Goal: Complete application form

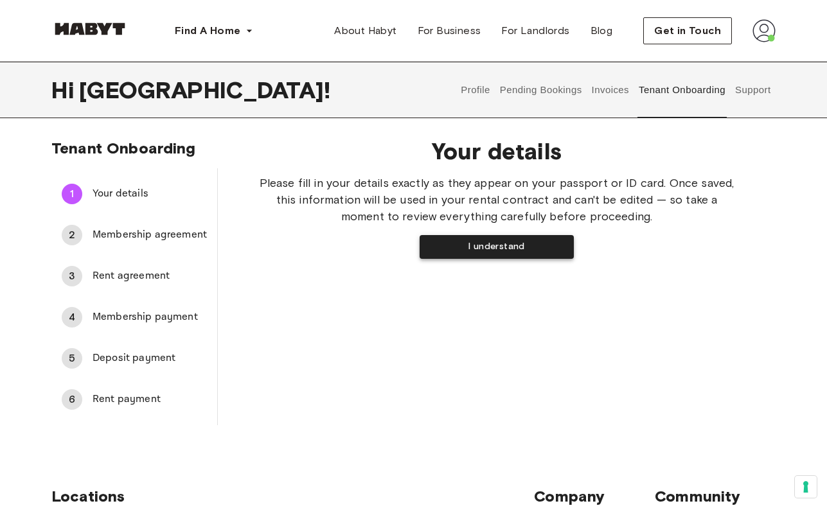
click at [474, 251] on button "I understand" at bounding box center [497, 247] width 154 height 24
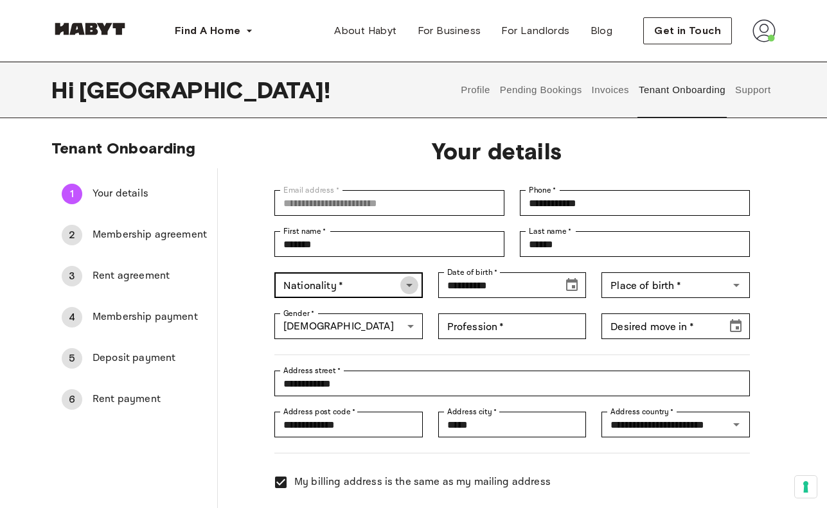
click at [404, 286] on icon "Open" at bounding box center [409, 285] width 15 height 15
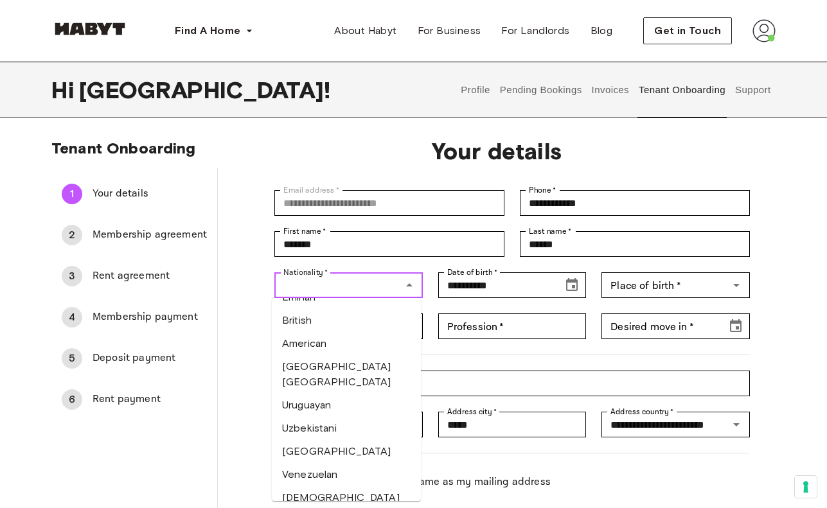
scroll to position [5254, 0]
click at [361, 346] on li "American" at bounding box center [346, 343] width 149 height 23
type input "********"
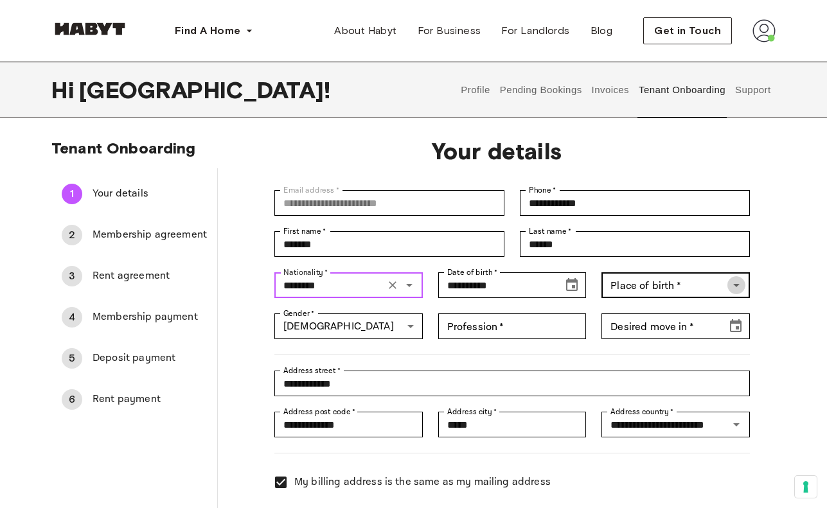
click at [732, 284] on icon "Open" at bounding box center [736, 285] width 15 height 15
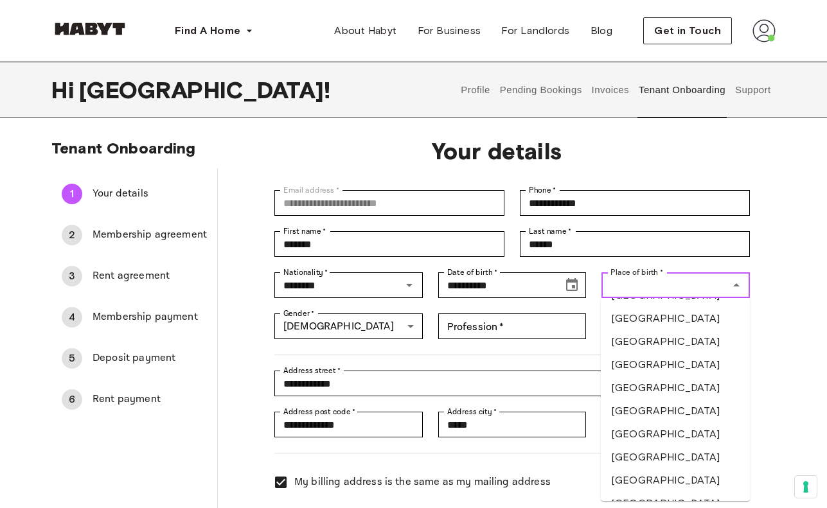
scroll to position [5248, 0]
click at [710, 455] on li "[GEOGRAPHIC_DATA]" at bounding box center [675, 458] width 149 height 23
type input "**********"
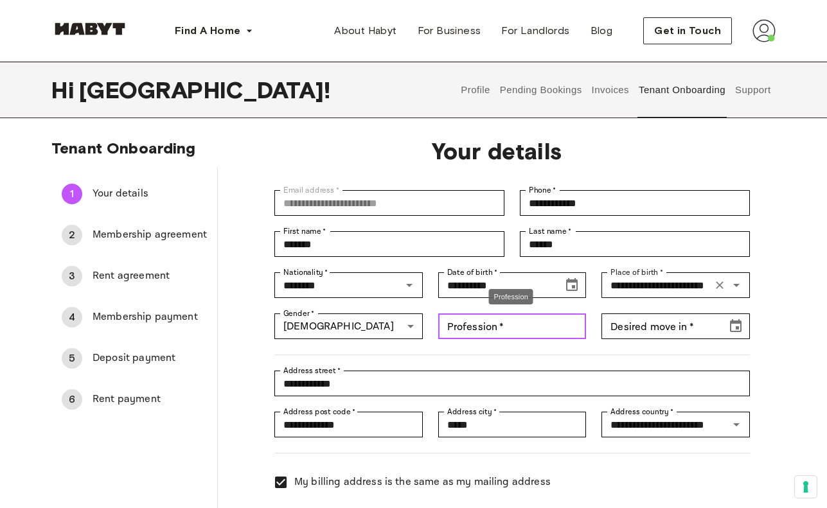
click at [531, 326] on input "Profession   *" at bounding box center [512, 327] width 148 height 26
click at [550, 327] on input "Profession   *" at bounding box center [512, 327] width 148 height 26
type input "*******"
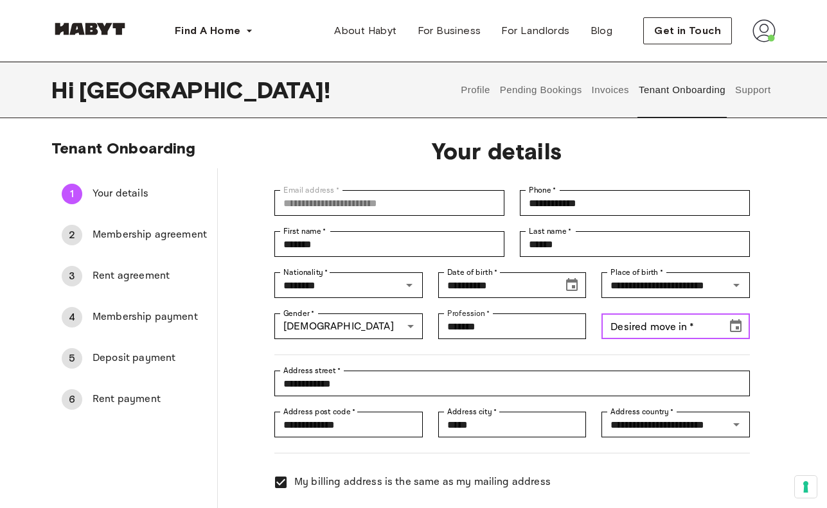
click at [736, 319] on icon "Choose date" at bounding box center [735, 326] width 15 height 15
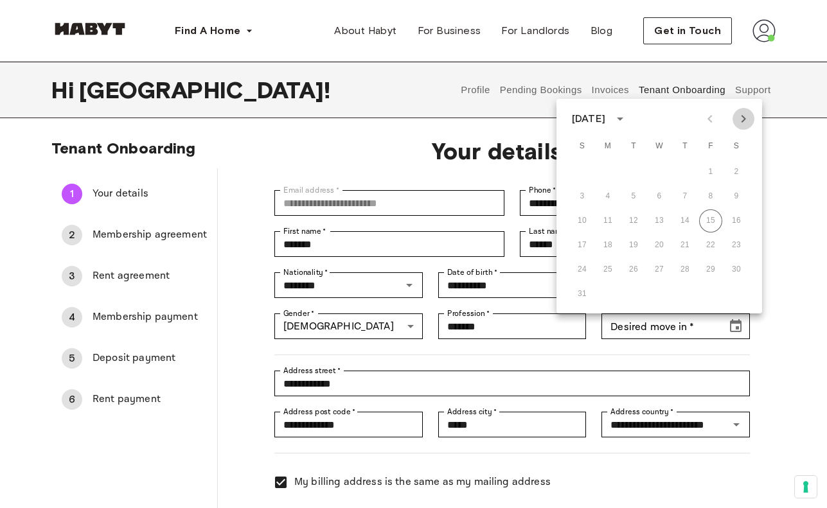
click at [744, 119] on icon "Next month" at bounding box center [744, 119] width 4 height 8
click at [639, 193] on button "9" at bounding box center [633, 196] width 23 height 23
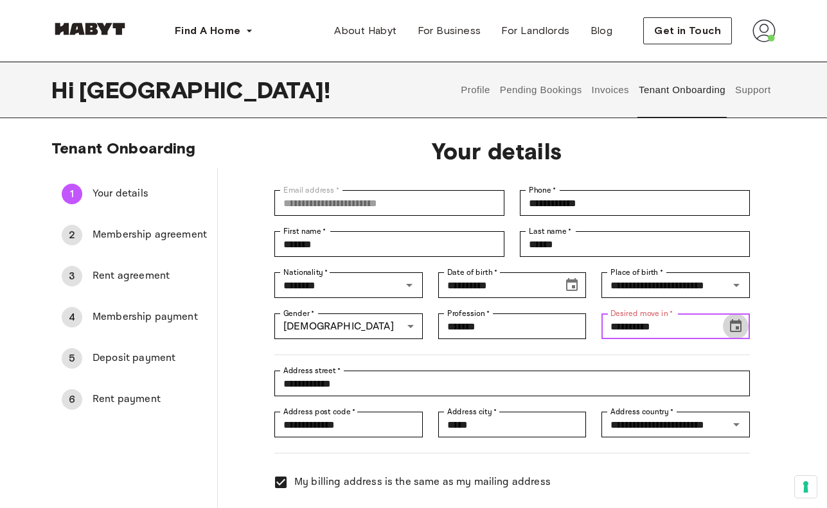
click at [739, 325] on icon "Choose date, selected date is Sep 8, 2025" at bounding box center [735, 326] width 15 height 15
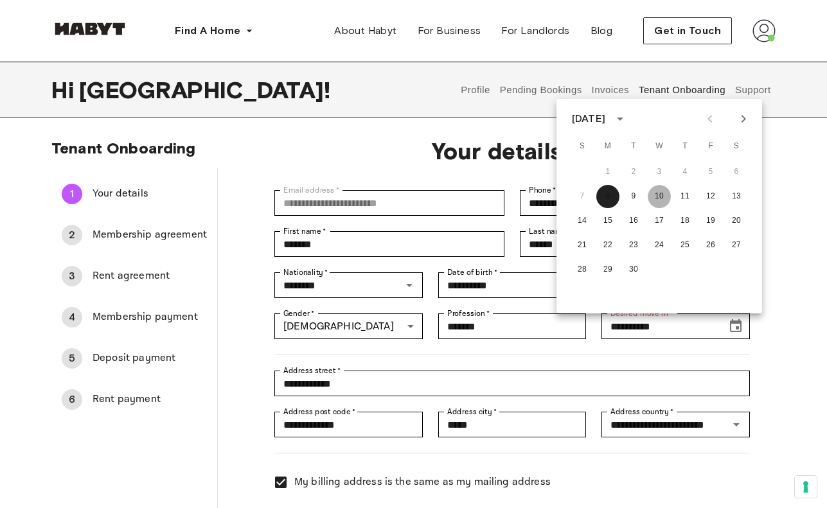
click at [663, 201] on button "10" at bounding box center [659, 196] width 23 height 23
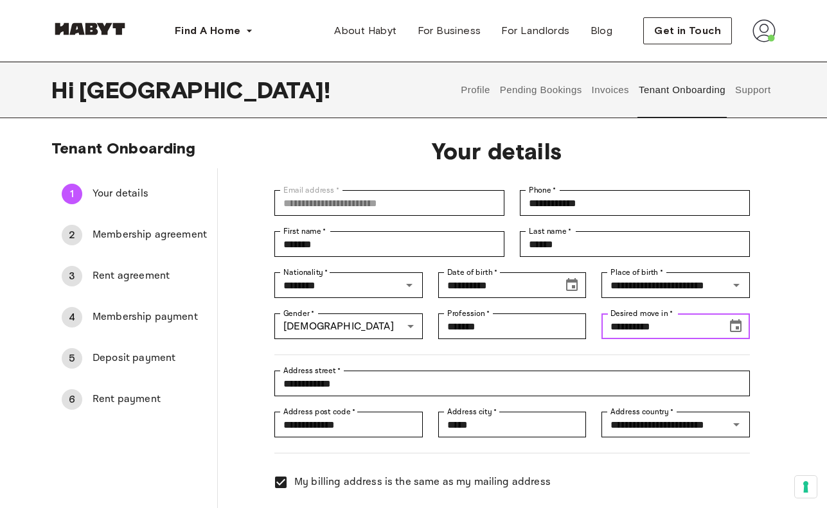
scroll to position [64, 0]
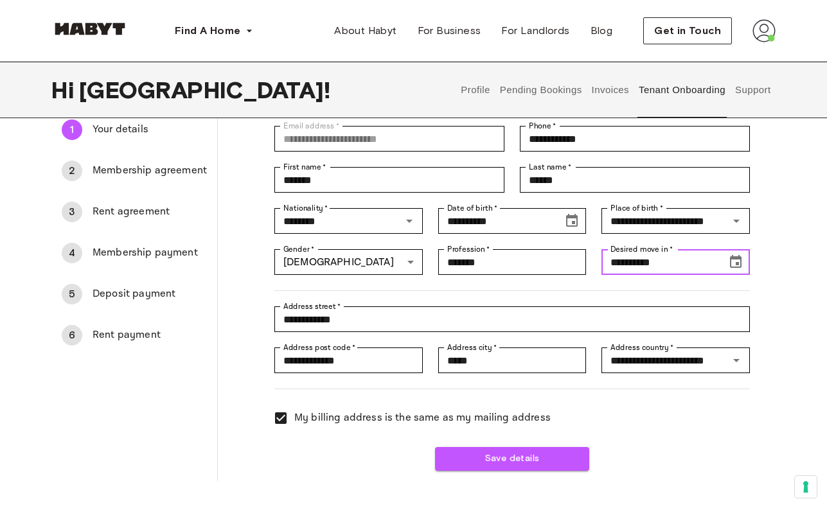
click at [740, 264] on icon "Choose date, selected date is Sep 9, 2025" at bounding box center [735, 262] width 15 height 15
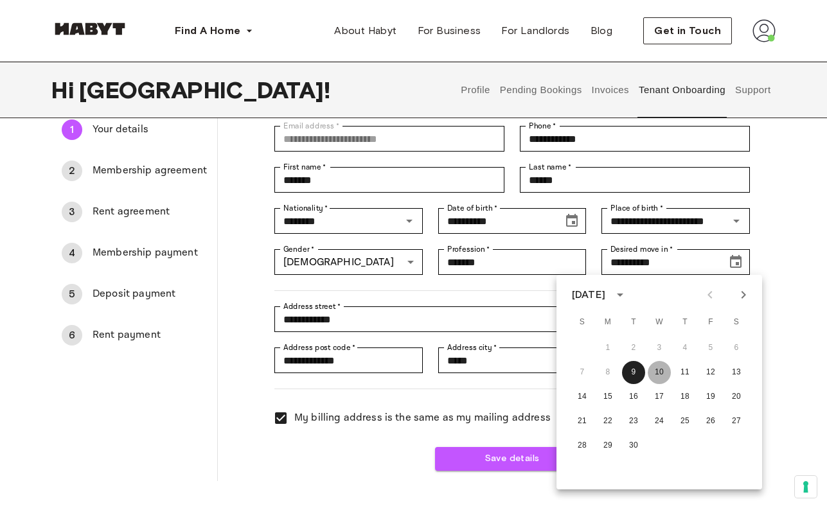
click at [656, 375] on button "10" at bounding box center [659, 372] width 23 height 23
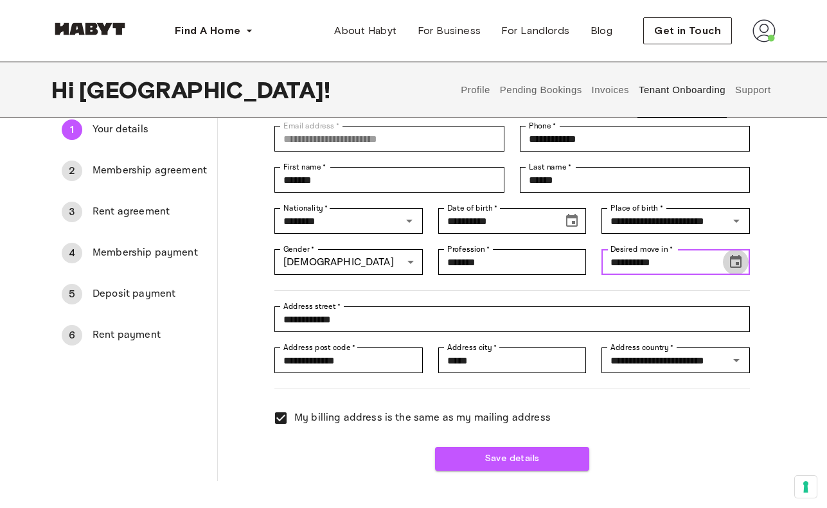
click at [733, 262] on icon "Choose date, selected date is Sep 9, 2025" at bounding box center [735, 262] width 15 height 15
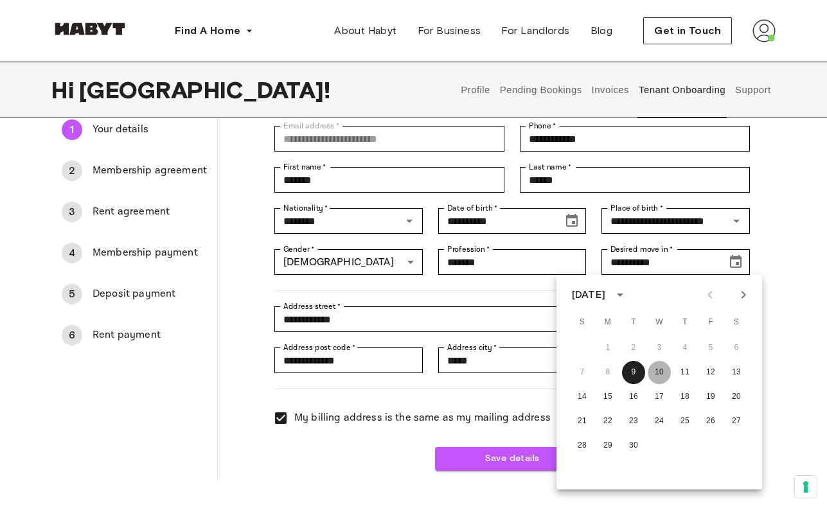
click at [663, 370] on button "10" at bounding box center [659, 372] width 23 height 23
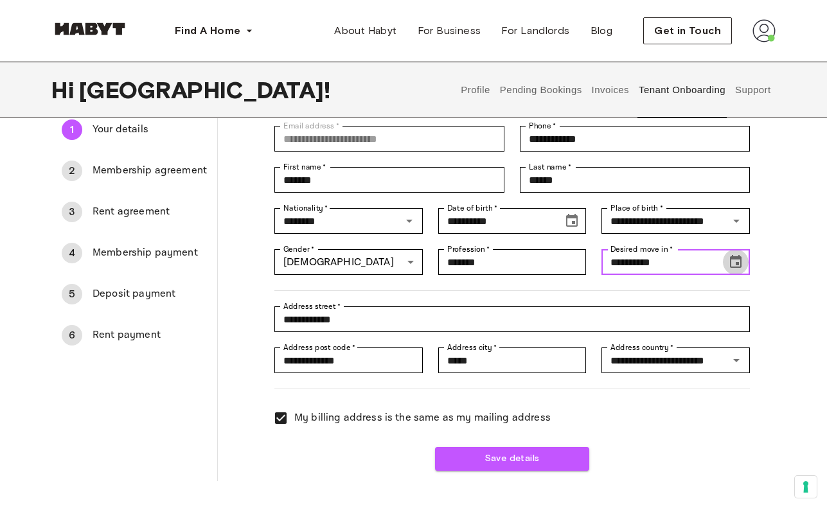
click at [738, 261] on icon "Choose date, selected date is Sep 9, 2025" at bounding box center [735, 262] width 15 height 15
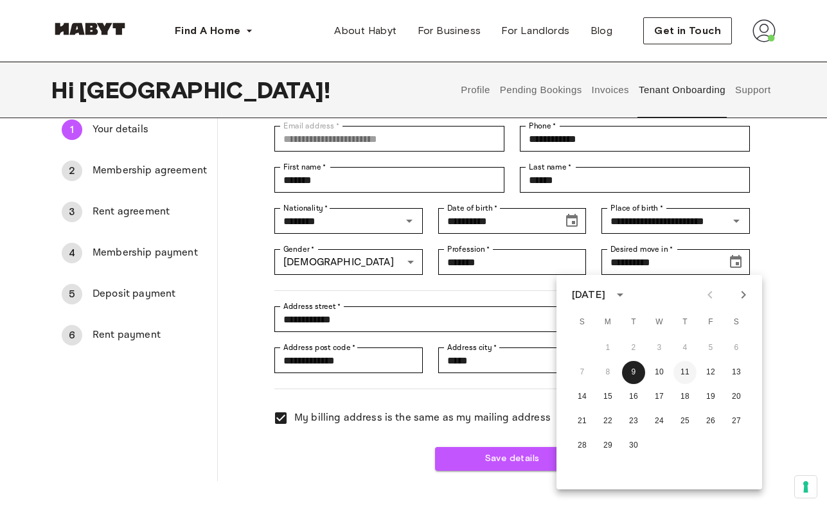
click at [684, 377] on button "11" at bounding box center [685, 372] width 23 height 23
type input "**********"
